Goal: Obtain resource: Download file/media

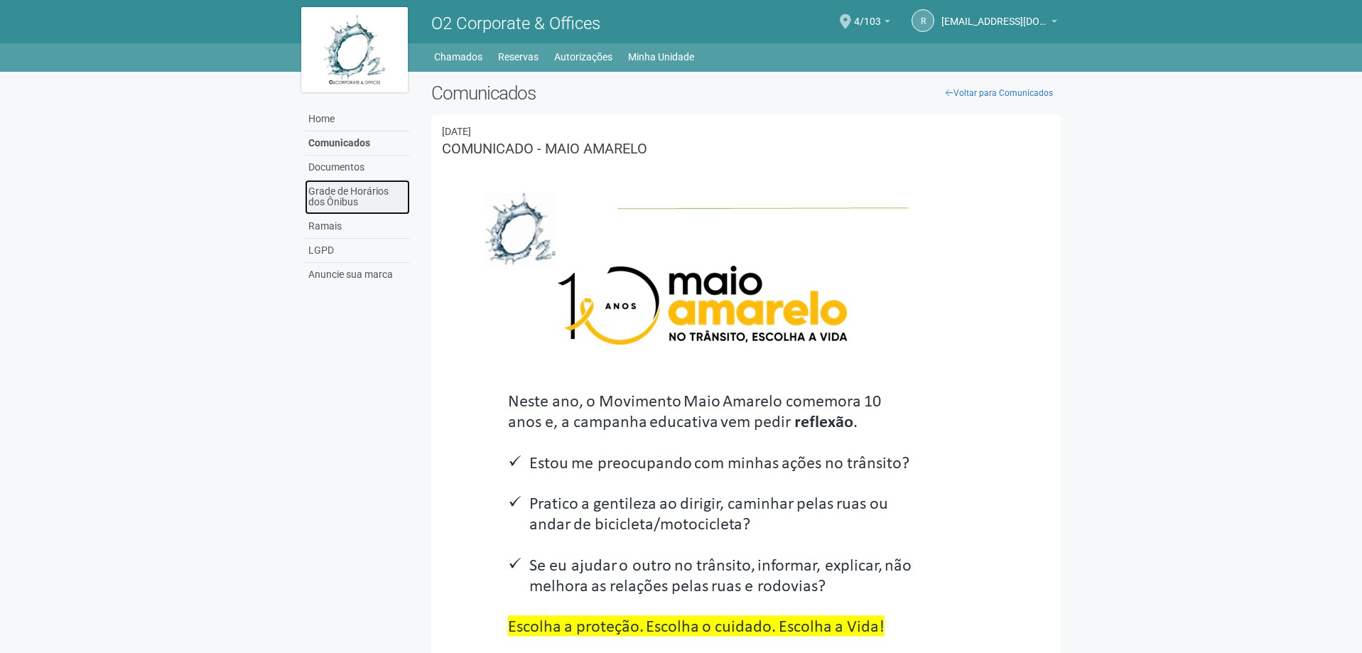
click at [329, 195] on link "Grade de Horários dos Ônibus" at bounding box center [357, 197] width 105 height 35
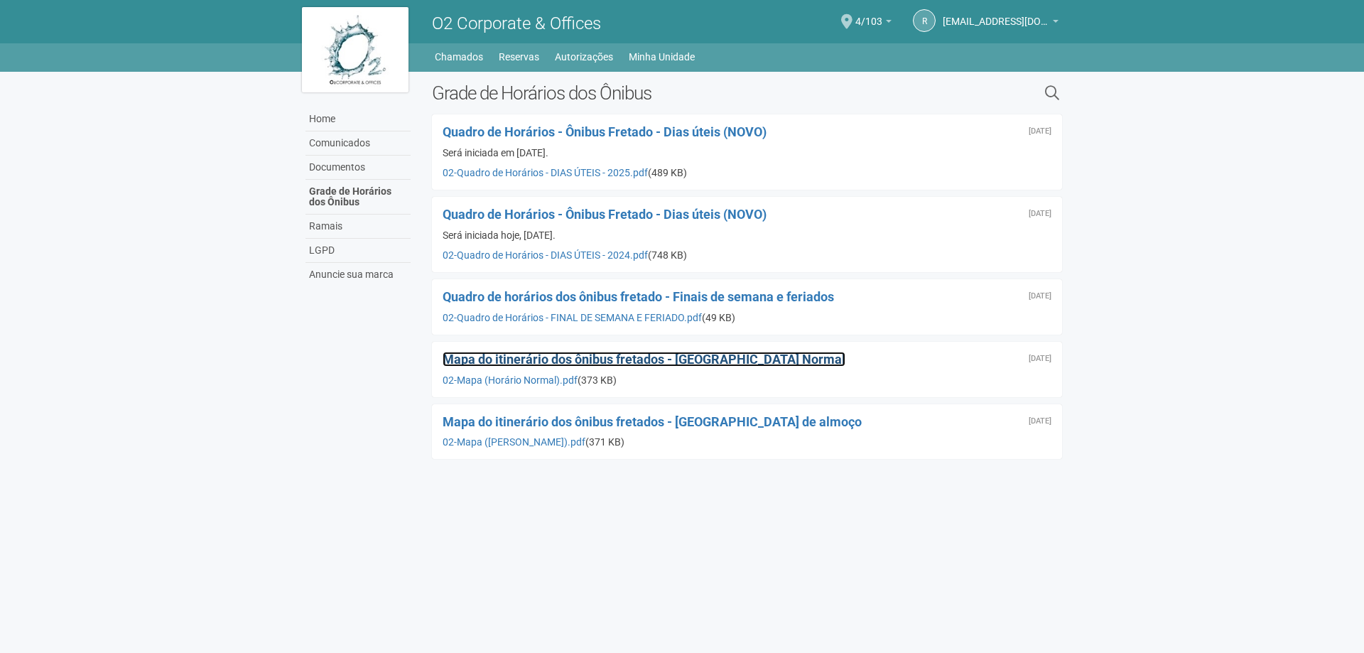
click at [518, 366] on span "Mapa do itinerário dos ônibus fretados - Horário Normal" at bounding box center [644, 359] width 403 height 15
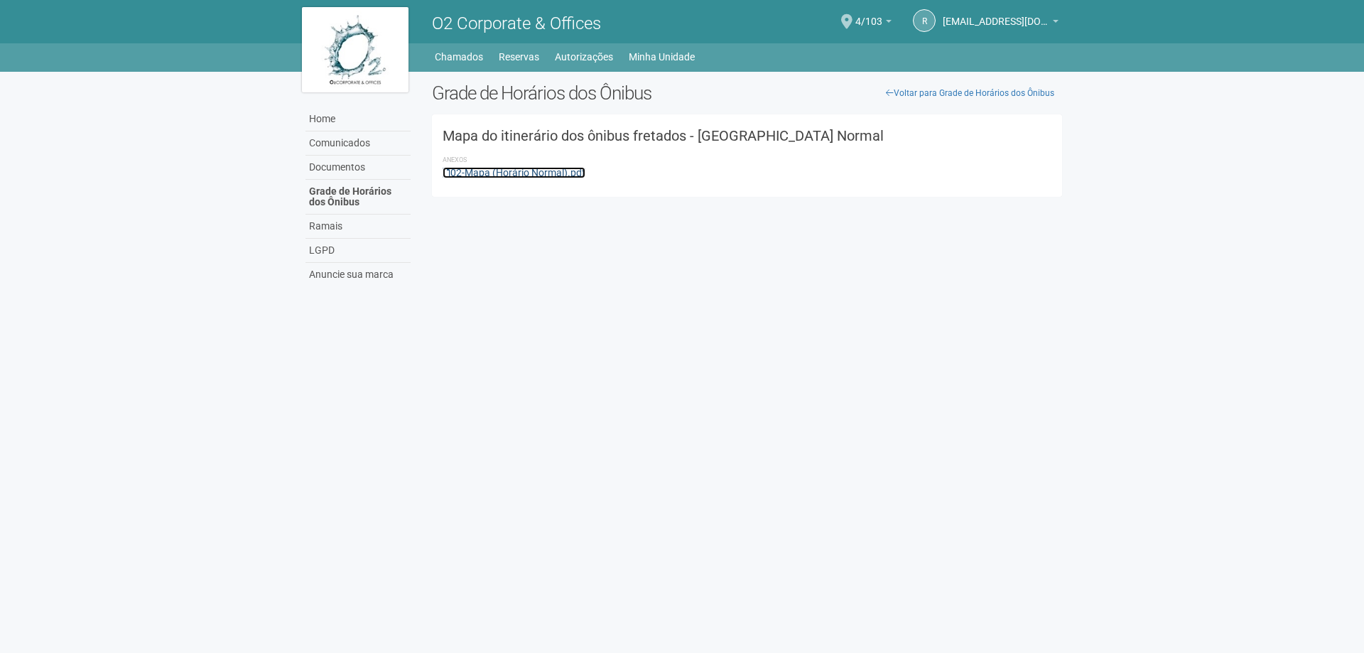
click at [532, 172] on link "02-Mapa (Horário Normal).pdf" at bounding box center [514, 172] width 143 height 11
click at [326, 188] on link "Grade de Horários dos Ônibus" at bounding box center [358, 197] width 105 height 35
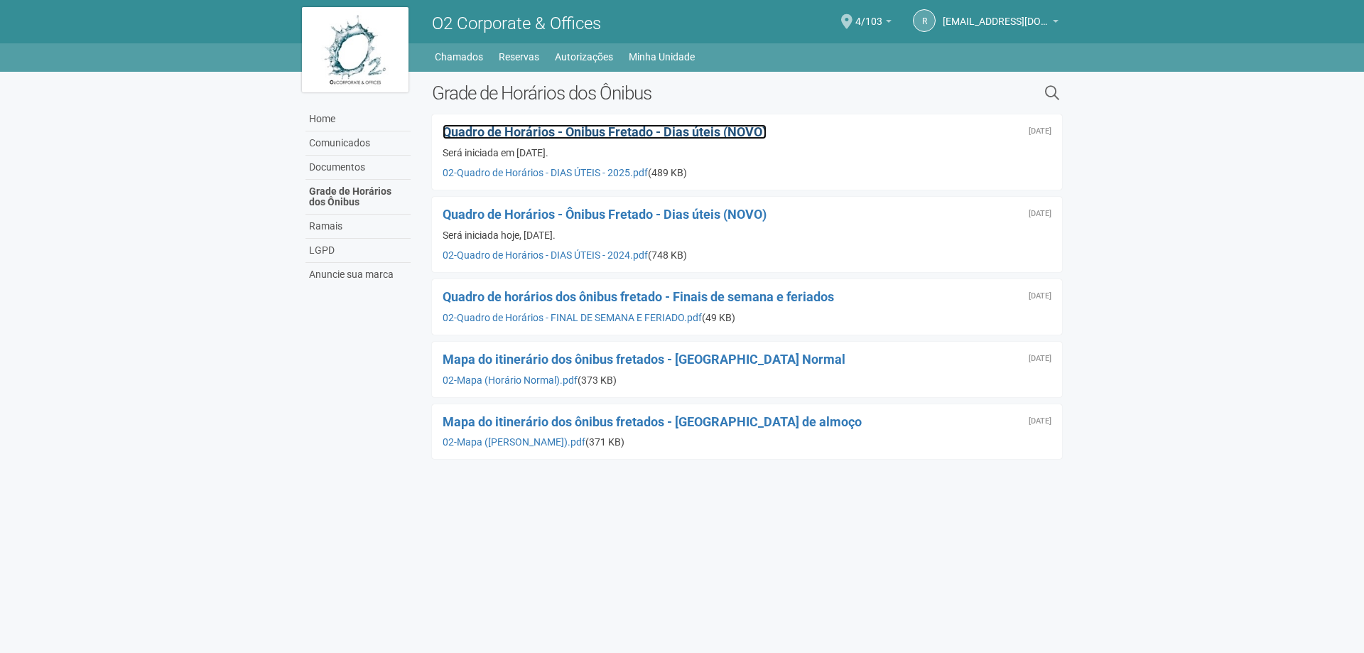
click at [715, 128] on span "Quadro de Horários - Ônibus Fretado - Dias úteis (NOVO)" at bounding box center [605, 131] width 324 height 15
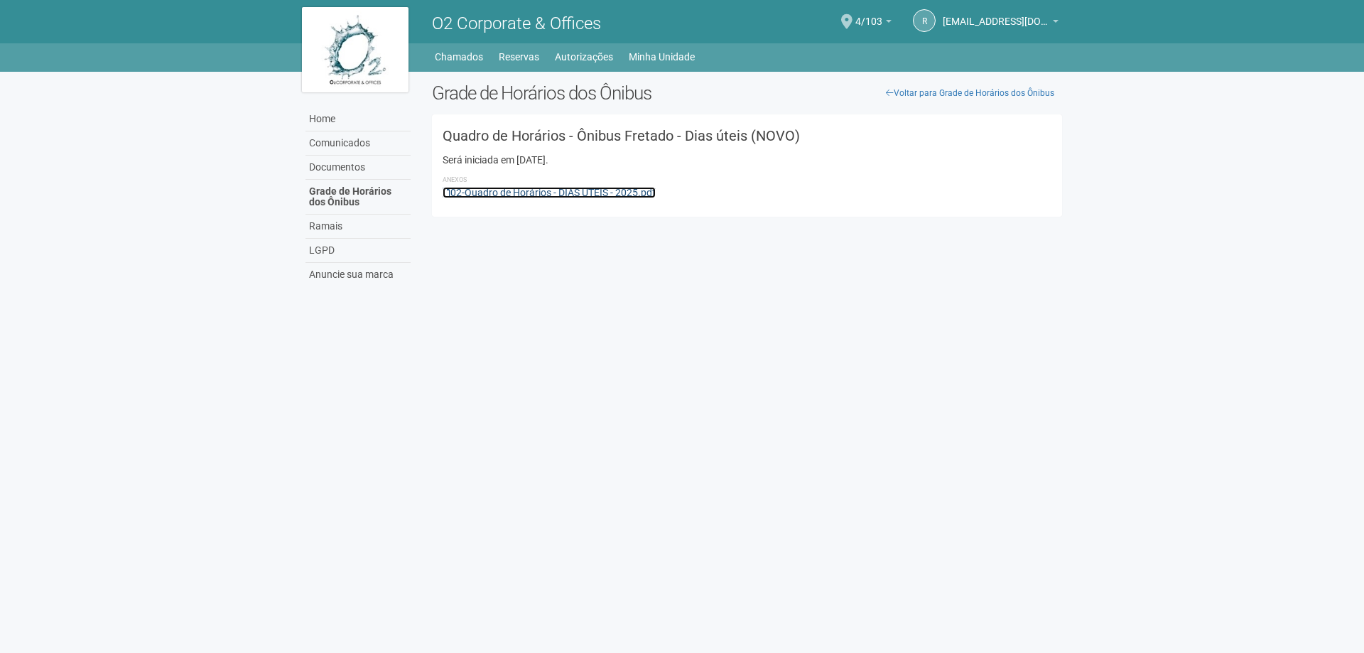
click at [585, 195] on link "02-Quadro de Horários - DIAS ÚTEIS - 2025.pdf" at bounding box center [549, 192] width 213 height 11
